Goal: Task Accomplishment & Management: Complete application form

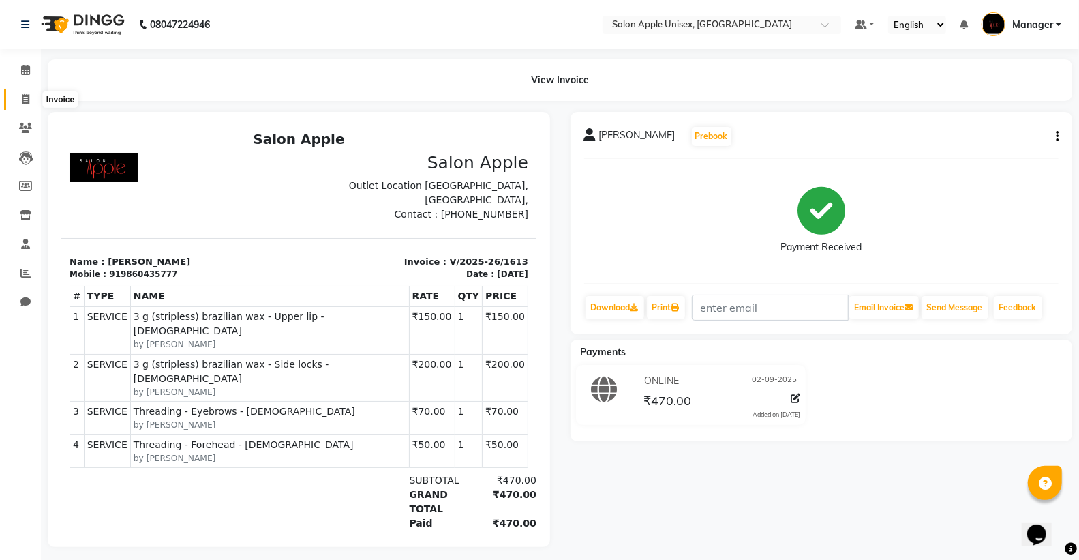
click at [29, 96] on icon at bounding box center [25, 99] width 7 height 10
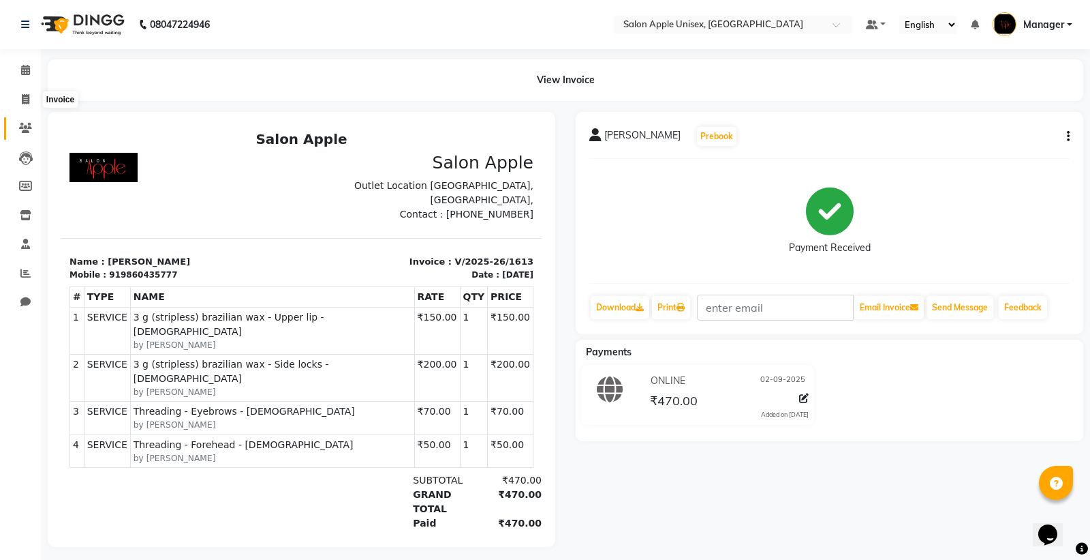
select select "138"
select select "service"
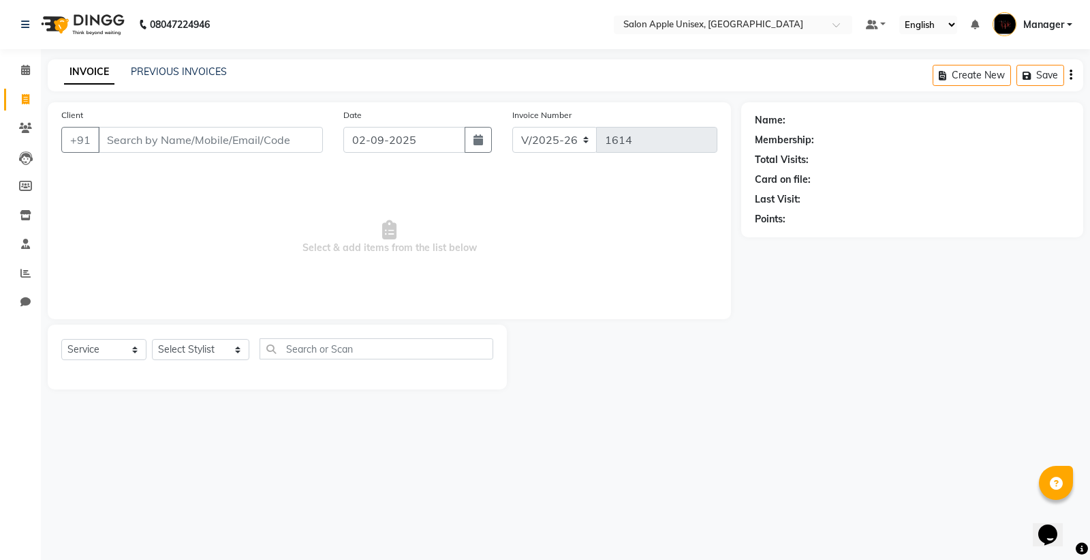
click at [147, 139] on input "Client" at bounding box center [210, 140] width 225 height 26
click at [179, 142] on input "830880935" at bounding box center [175, 140] width 155 height 26
type input "8308809265"
click at [266, 144] on span "Add Client" at bounding box center [288, 140] width 54 height 14
select select "22"
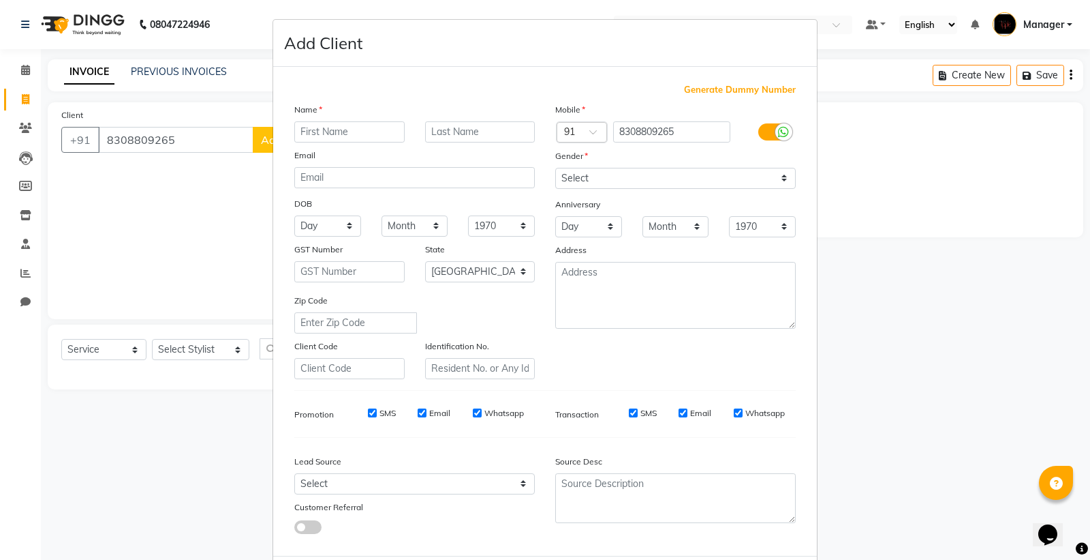
click at [196, 207] on ngb-modal-window "Add Client Generate Dummy Number Name Email DOB Day 01 02 03 04 05 06 07 08 09 …" at bounding box center [545, 280] width 1090 height 560
click at [318, 131] on input "text" at bounding box center [349, 131] width 110 height 21
type input "priya"
click at [213, 278] on ngb-modal-window "Add Client Generate Dummy Number Name priya Email DOB Day 01 02 03 04 05 06 07 …" at bounding box center [545, 280] width 1090 height 560
click at [876, 179] on ngb-modal-window "Add Client Generate Dummy Number Name priya Email DOB Day 01 02 03 04 05 06 07 …" at bounding box center [545, 280] width 1090 height 560
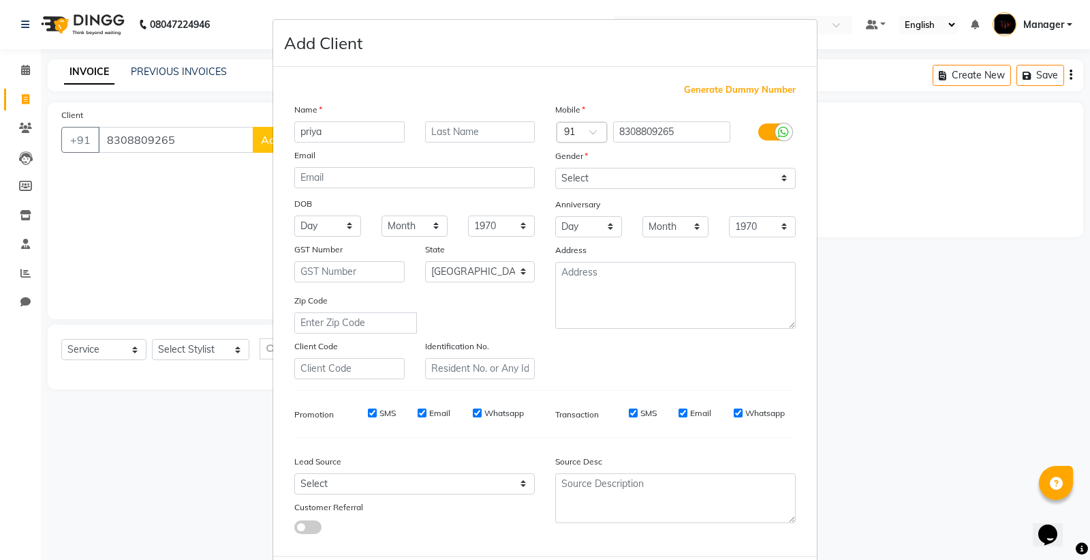
click at [80, 288] on ngb-modal-window "Add Client Generate Dummy Number Name priya Email DOB Day 01 02 03 04 05 06 07 …" at bounding box center [545, 280] width 1090 height 560
click at [73, 178] on ngb-modal-window "Add Client Generate Dummy Number Name priya Email DOB Day 01 02 03 04 05 06 07 …" at bounding box center [545, 280] width 1090 height 560
click at [124, 247] on ngb-modal-window "Add Client Generate Dummy Number Name priya Email DOB Day 01 02 03 04 05 06 07 …" at bounding box center [545, 280] width 1090 height 560
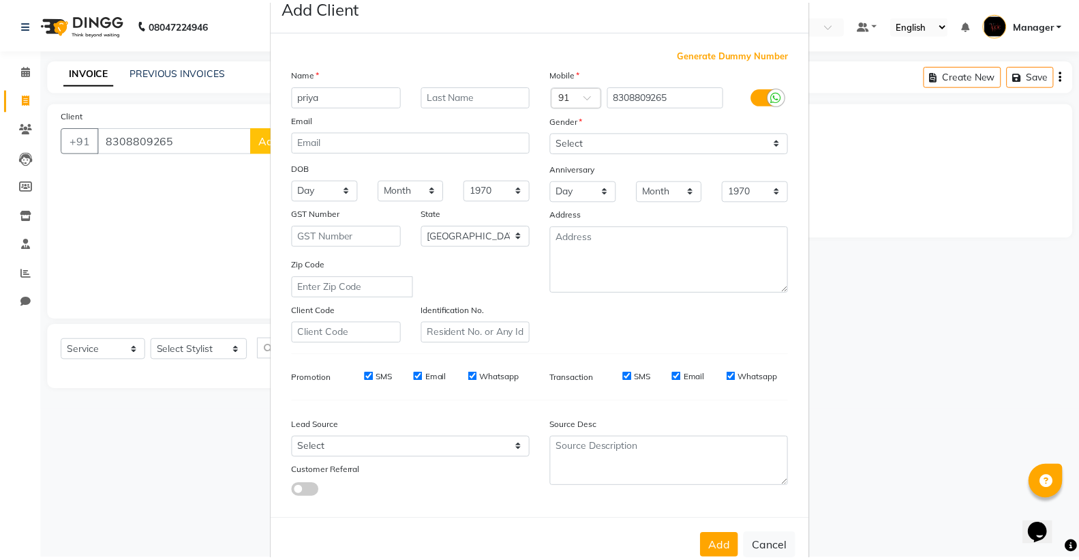
scroll to position [70, 0]
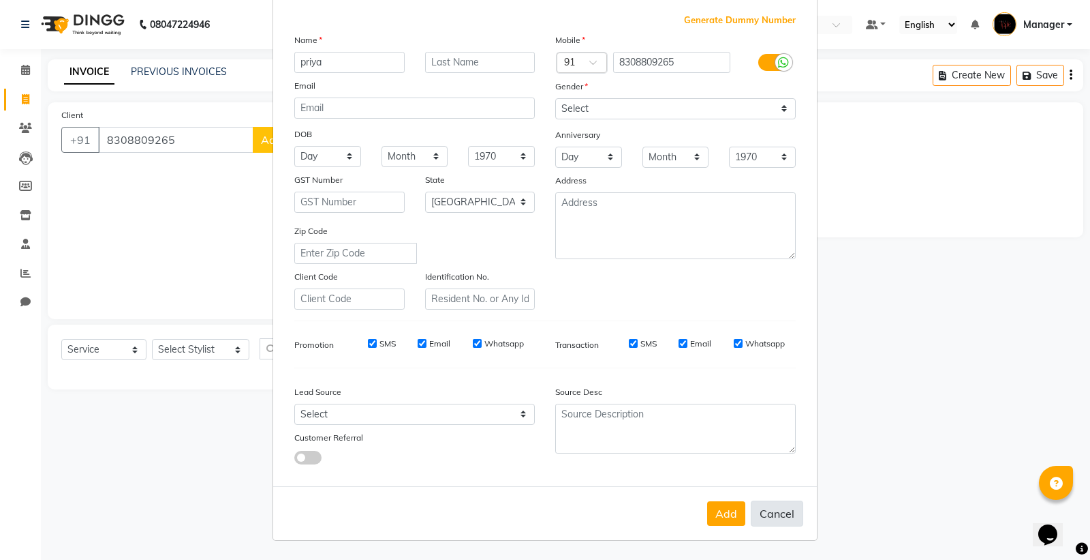
click at [785, 521] on button "Cancel" at bounding box center [777, 513] width 52 height 26
select select
select select "null"
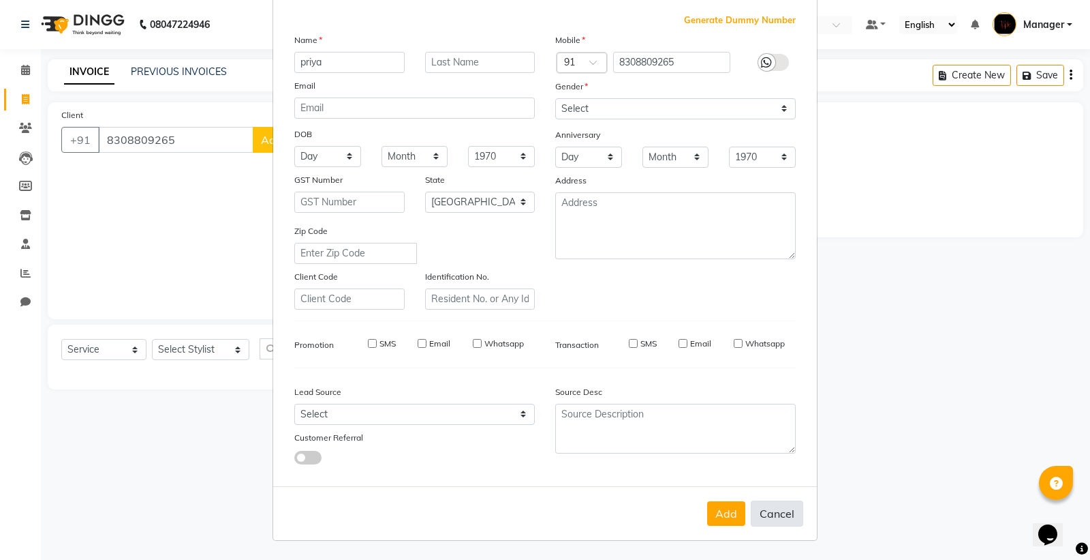
select select
checkbox input "false"
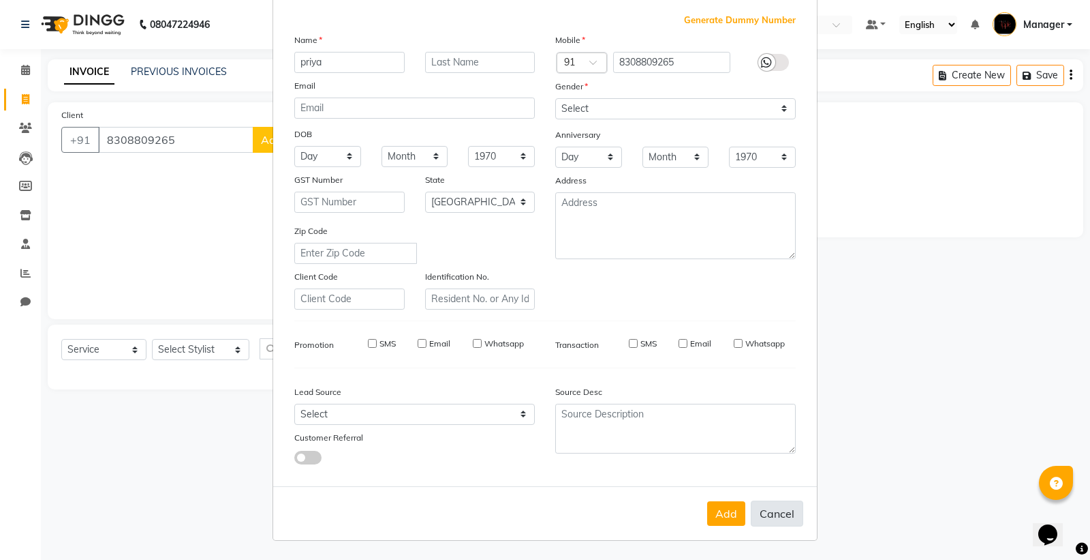
checkbox input "false"
